Goal: Book appointment/travel/reservation

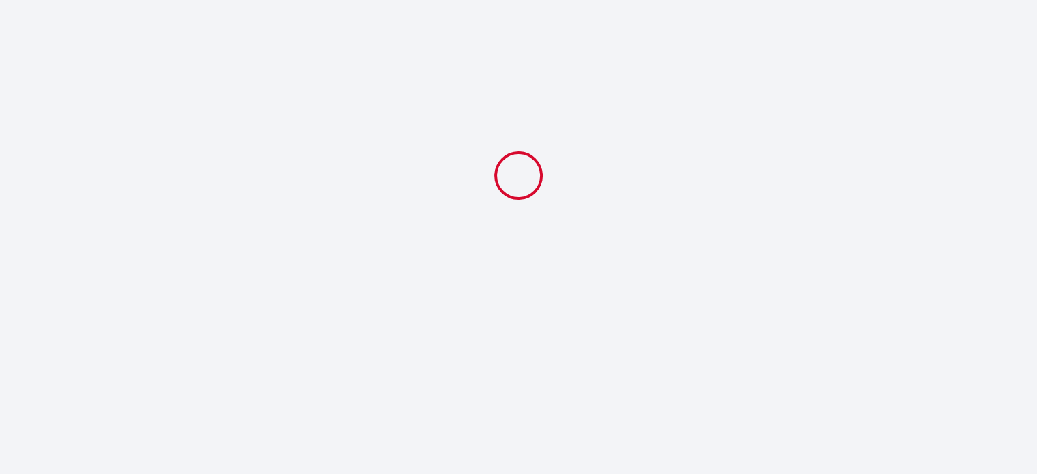
select select
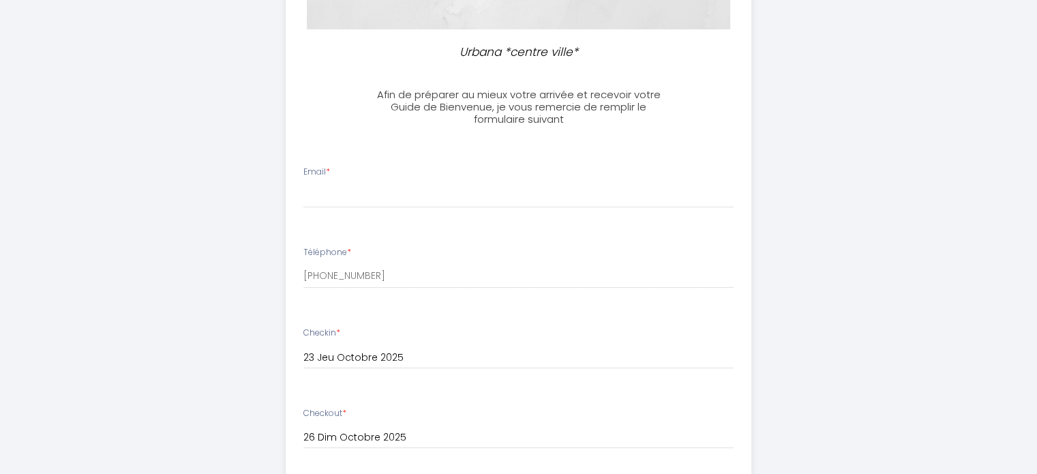
scroll to position [273, 0]
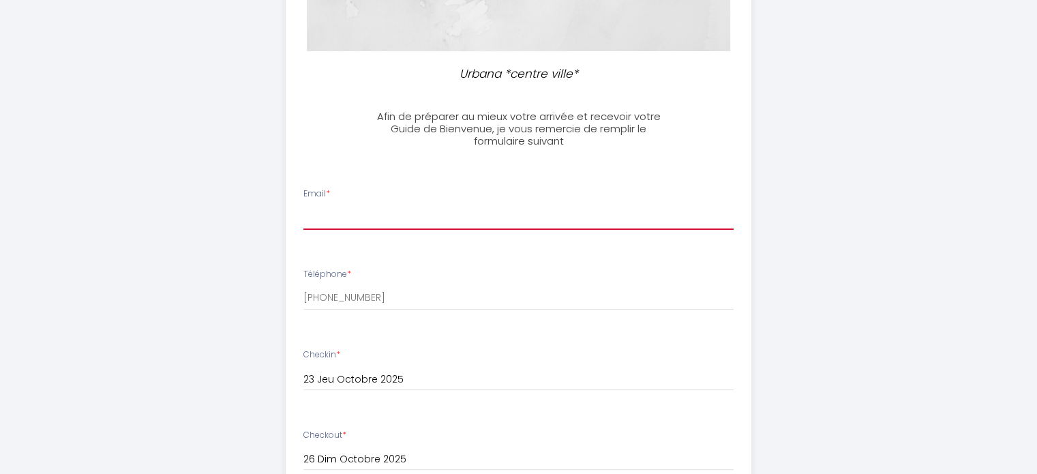
click at [324, 216] on input "Email *" at bounding box center [519, 217] width 430 height 25
type input "[EMAIL_ADDRESS][PERSON_NAME][DOMAIN_NAME]"
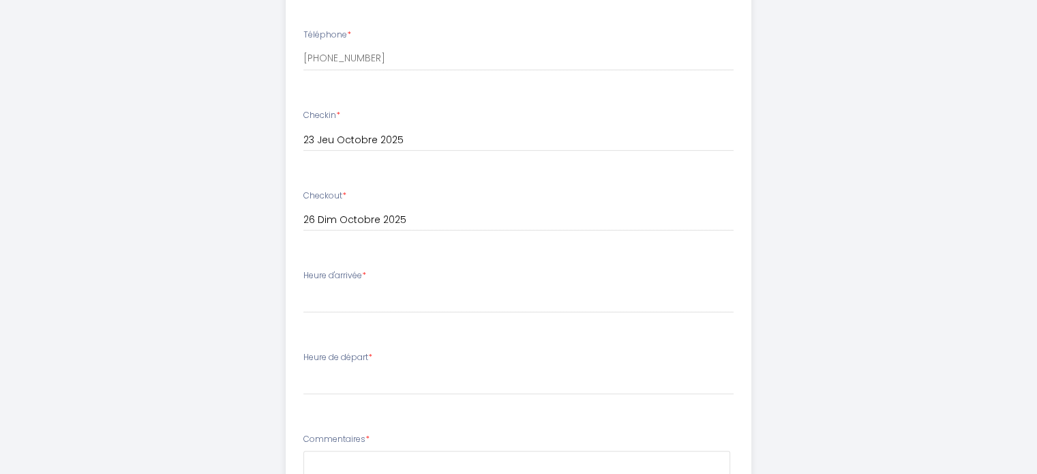
scroll to position [546, 0]
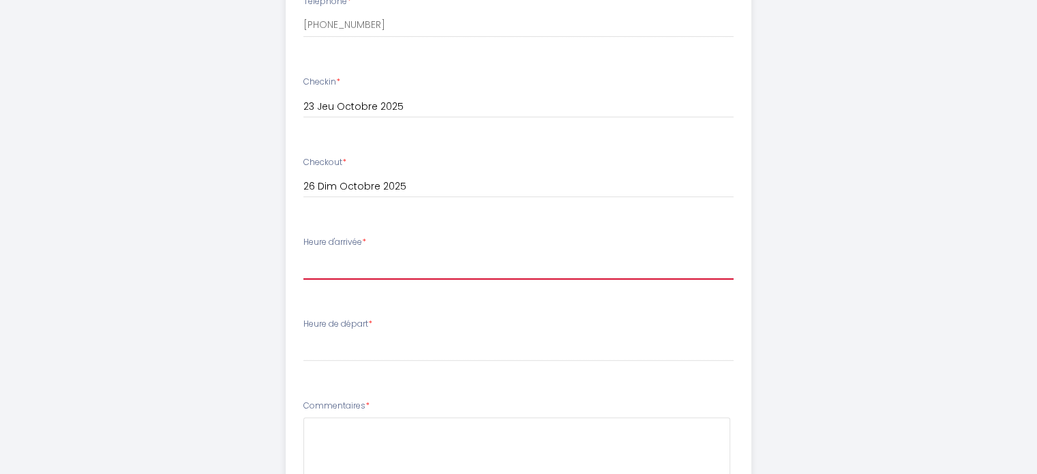
click at [321, 267] on select "16:00 16:30 17:00 17:30 18:00 18:30 19:00 19:30 20:00" at bounding box center [519, 267] width 430 height 26
click at [304, 254] on select "16:00 16:30 17:00 17:30 18:00 18:30 19:00 19:30 20:00" at bounding box center [519, 267] width 430 height 26
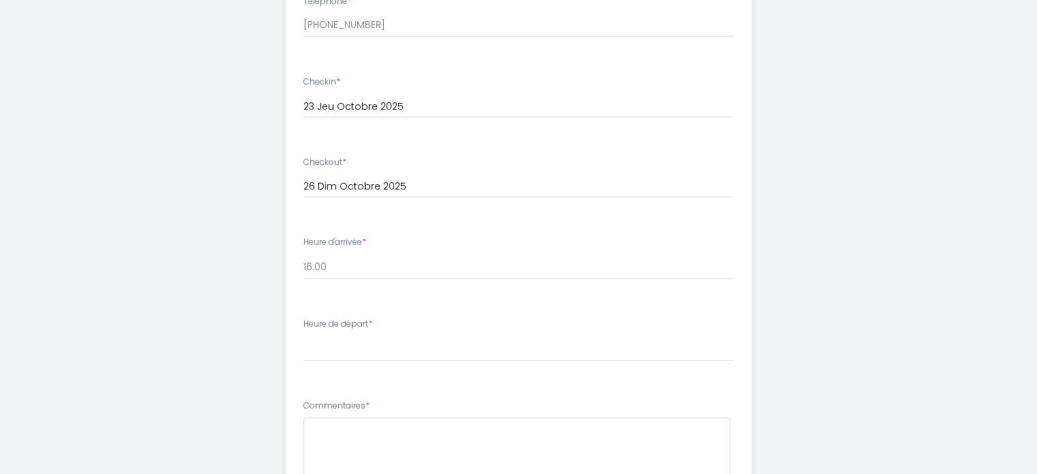
click at [380, 334] on div "Heure de départ * 00:00 00:30 01:00 01:30 02:00 02:30 03:00 03:30 04:00 04:30 0…" at bounding box center [519, 340] width 430 height 44
click at [349, 325] on label "Heure de départ *" at bounding box center [338, 324] width 69 height 13
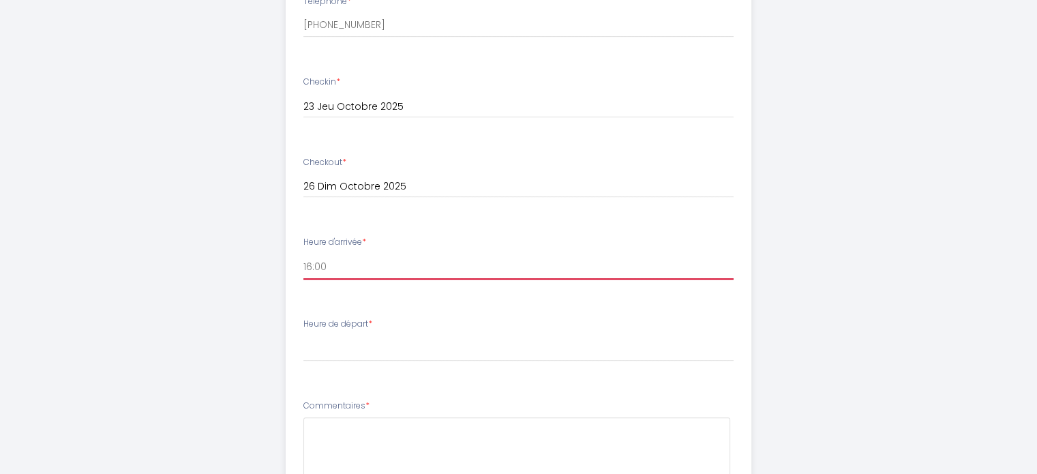
click at [353, 265] on select "16:00 16:30 17:00 17:30 18:00 18:30 19:00 19:30 20:00" at bounding box center [519, 267] width 430 height 26
select select "17:00"
click at [304, 254] on select "16:00 16:30 17:00 17:30 18:00 18:30 19:00 19:30 20:00" at bounding box center [519, 267] width 430 height 26
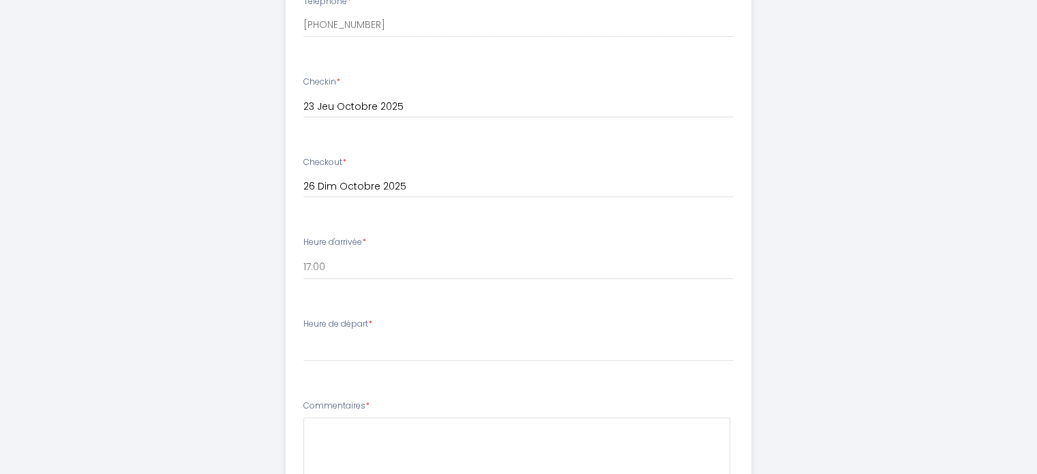
click at [355, 332] on div "Heure de départ * 00:00 00:30 01:00 01:30 02:00 02:30 03:00 03:30 04:00 04:30 0…" at bounding box center [519, 340] width 430 height 44
click at [323, 322] on label "Heure de départ *" at bounding box center [338, 324] width 69 height 13
click at [319, 350] on select "00:00 00:30 01:00 01:30 02:00 02:30 03:00 03:30 04:00 04:30 05:00 05:30 06:00 0…" at bounding box center [519, 349] width 430 height 26
select select "10:00"
click at [304, 336] on select "00:00 00:30 01:00 01:30 02:00 02:30 03:00 03:30 04:00 04:30 05:00 05:30 06:00 0…" at bounding box center [519, 349] width 430 height 26
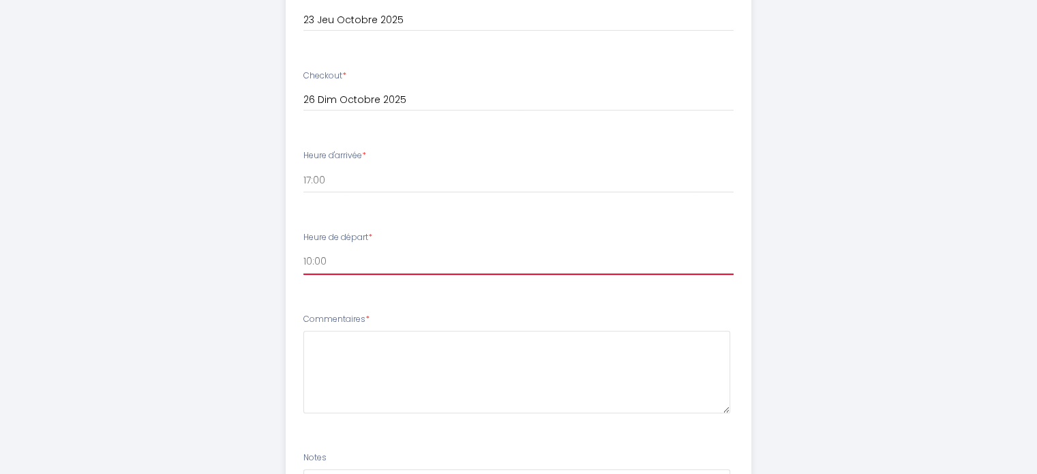
scroll to position [818, 0]
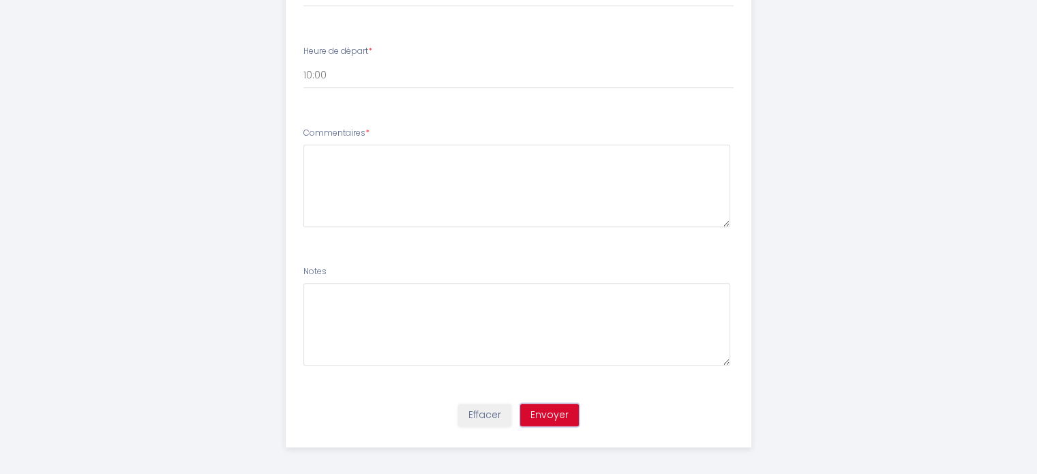
click at [550, 416] on button "Envoyer" at bounding box center [549, 415] width 59 height 23
type textarea "A bientôt"
click at [552, 414] on button "Envoyer" at bounding box center [549, 415] width 59 height 23
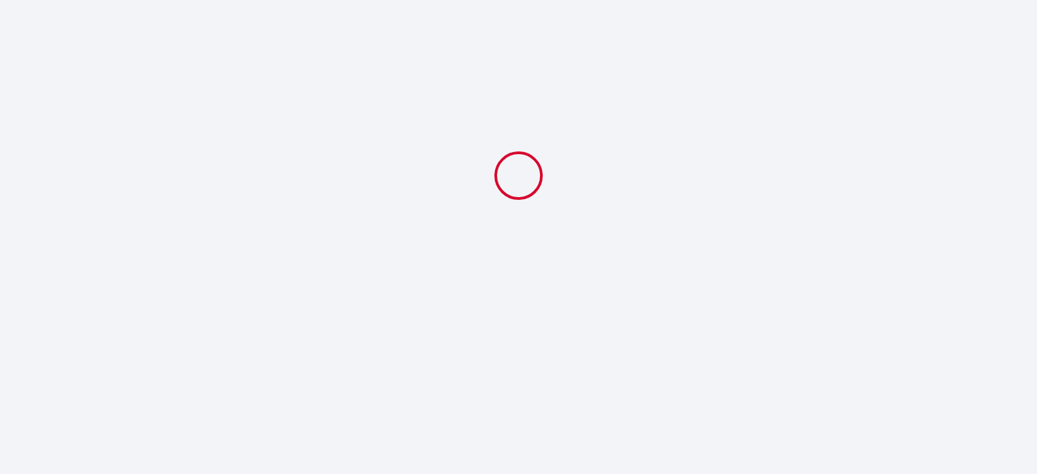
scroll to position [0, 0]
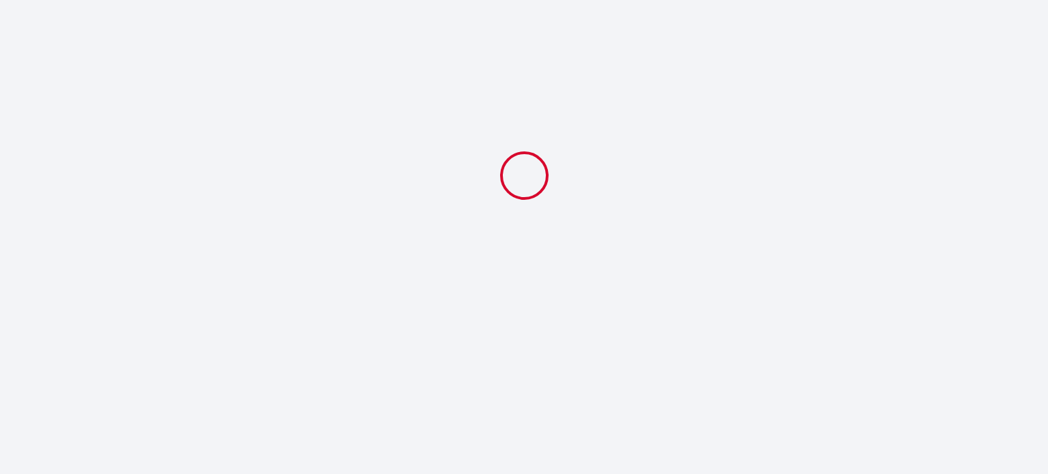
select select "17:00"
select select "10:00"
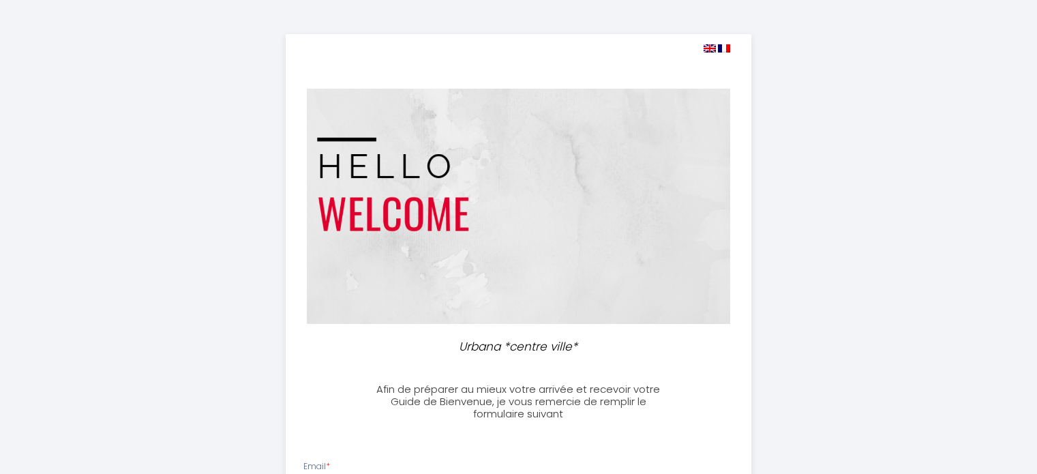
select select
